Goal: Transaction & Acquisition: Purchase product/service

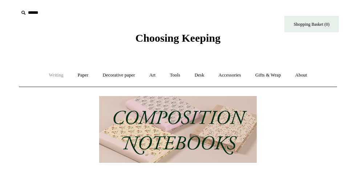
click at [53, 74] on link "Writing +" at bounding box center [56, 75] width 28 height 19
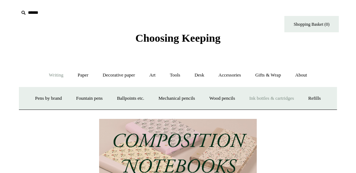
click at [276, 97] on link "Ink bottles & cartridges +" at bounding box center [272, 98] width 58 height 19
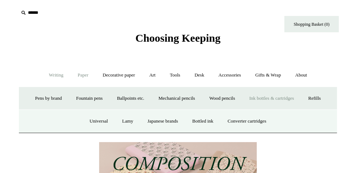
click at [82, 77] on link "Paper +" at bounding box center [83, 75] width 24 height 19
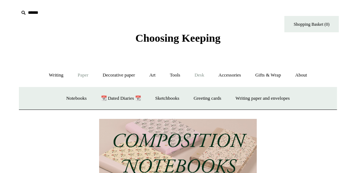
click at [199, 73] on link "Desk +" at bounding box center [199, 75] width 23 height 19
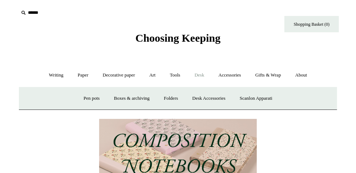
click at [203, 72] on link "Desk -" at bounding box center [199, 75] width 23 height 19
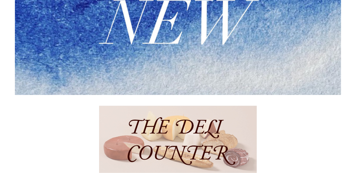
scroll to position [237, 0]
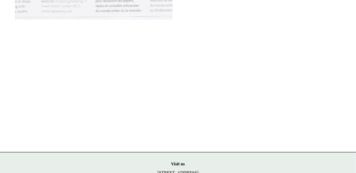
scroll to position [795, 0]
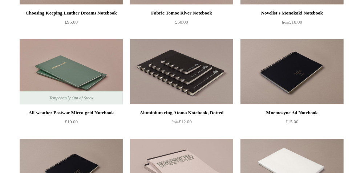
scroll to position [2072, 0]
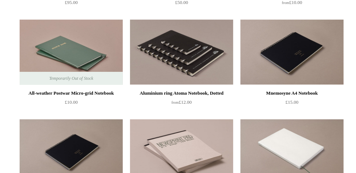
click at [354, 168] on ul "Vermilion Choosing Keeping Notebook, Micro-Grid £18.00 Only -1 left! Green Choo…" at bounding box center [186, 166] width 339 height 4295
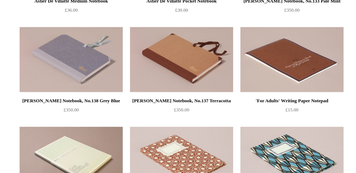
scroll to position [2493, 0]
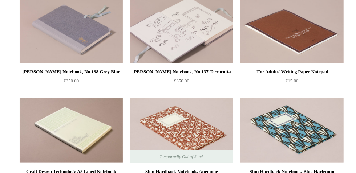
click at [179, 28] on img at bounding box center [181, 30] width 103 height 65
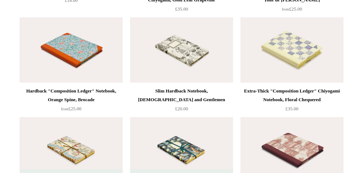
scroll to position [3978, 0]
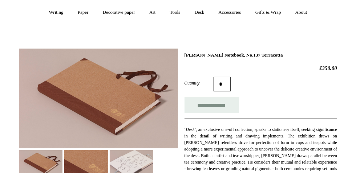
scroll to position [111, 0]
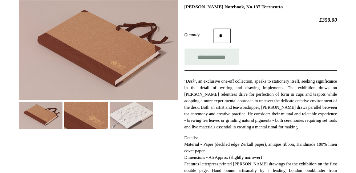
click at [129, 107] on img at bounding box center [132, 115] width 44 height 27
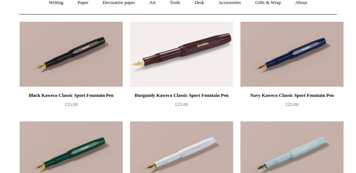
scroll to position [102, 0]
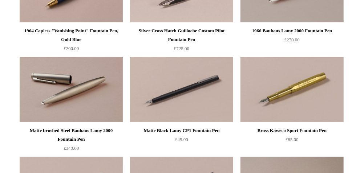
scroll to position [1065, 0]
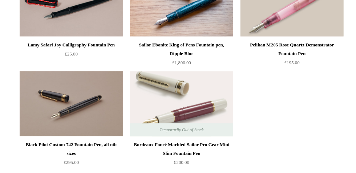
scroll to position [2939, 0]
